Goal: Task Accomplishment & Management: Manage account settings

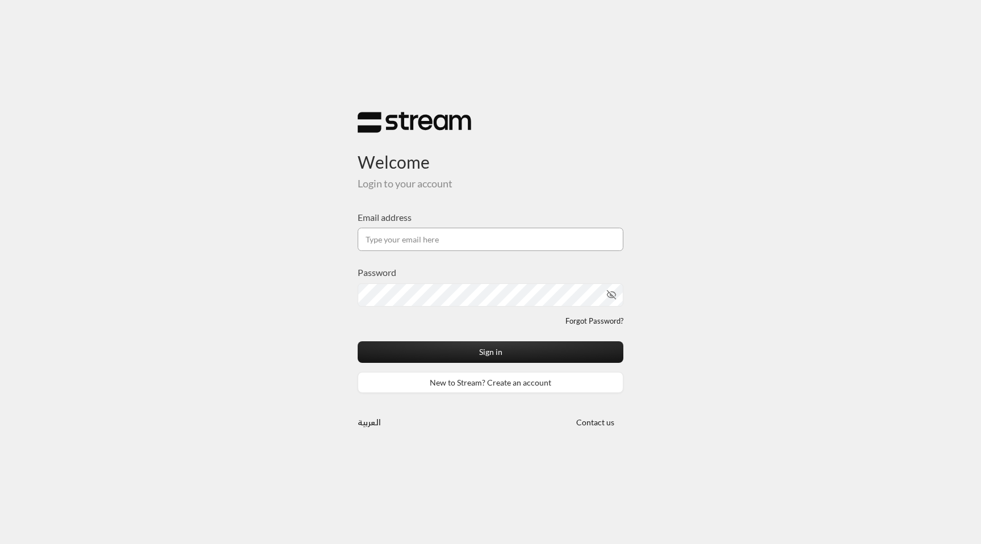
type input "[EMAIL_ADDRESS][DOMAIN_NAME]"
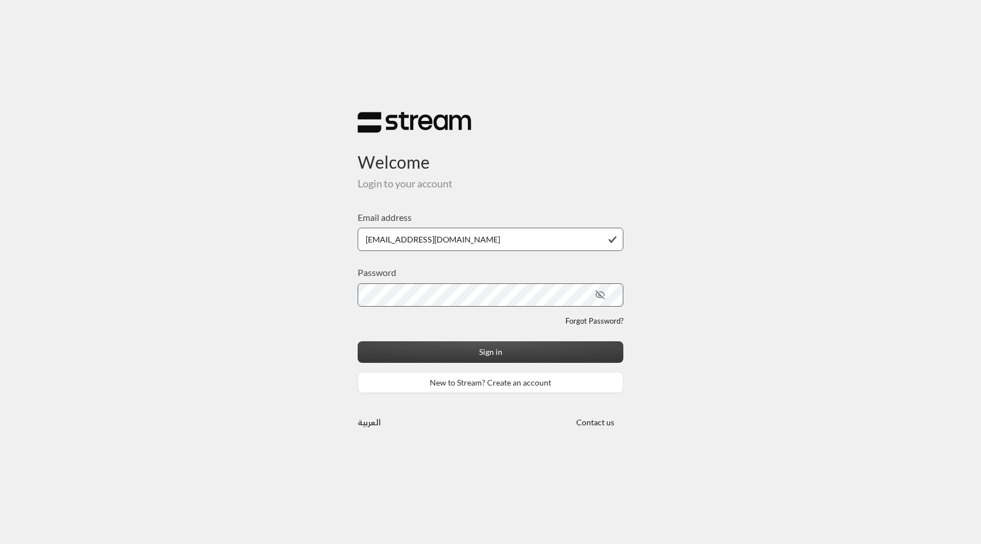
click at [450, 352] on button "Sign in" at bounding box center [491, 351] width 266 height 21
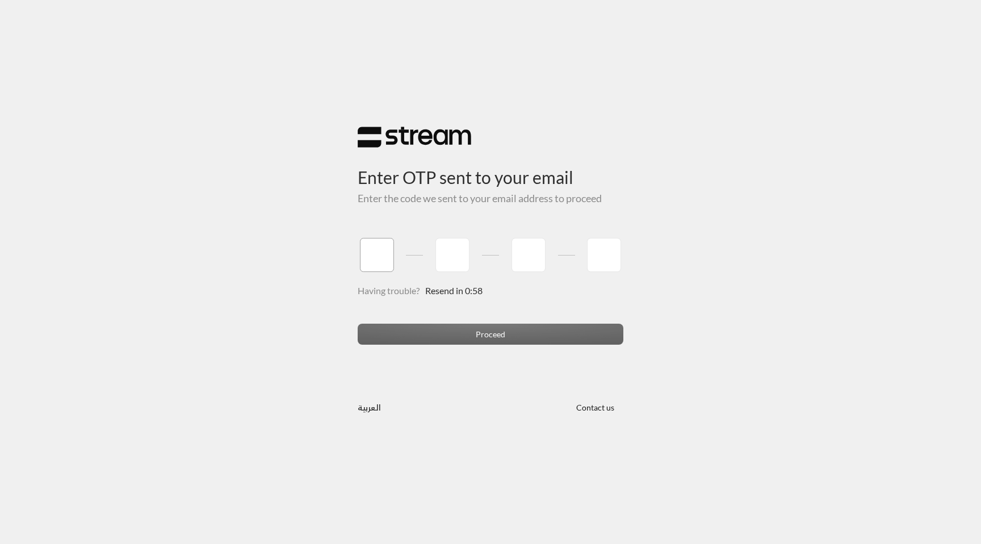
type input "1"
type input "2"
type input "3"
type input "4"
